Goal: Transaction & Acquisition: Purchase product/service

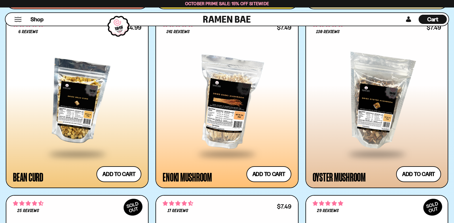
scroll to position [1180, 0]
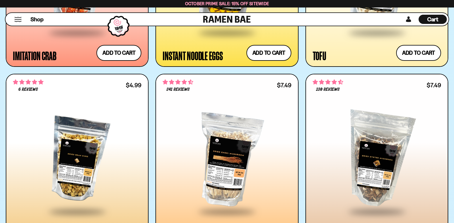
click at [233, 149] on div at bounding box center [227, 159] width 128 height 102
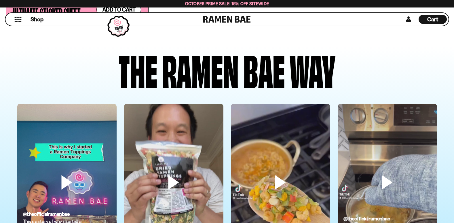
scroll to position [2562, 0]
